Goal: Contribute content: Add original content to the website for others to see

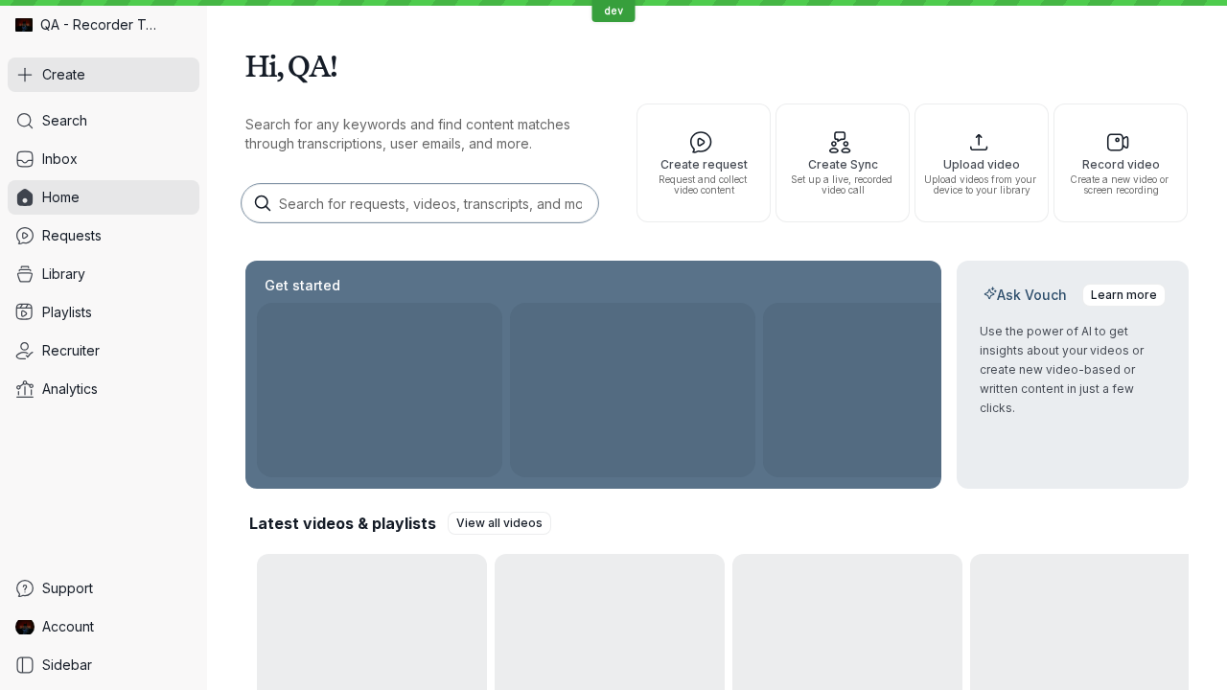
click at [104, 75] on button "Create" at bounding box center [104, 75] width 192 height 35
